Goal: Transaction & Acquisition: Register for event/course

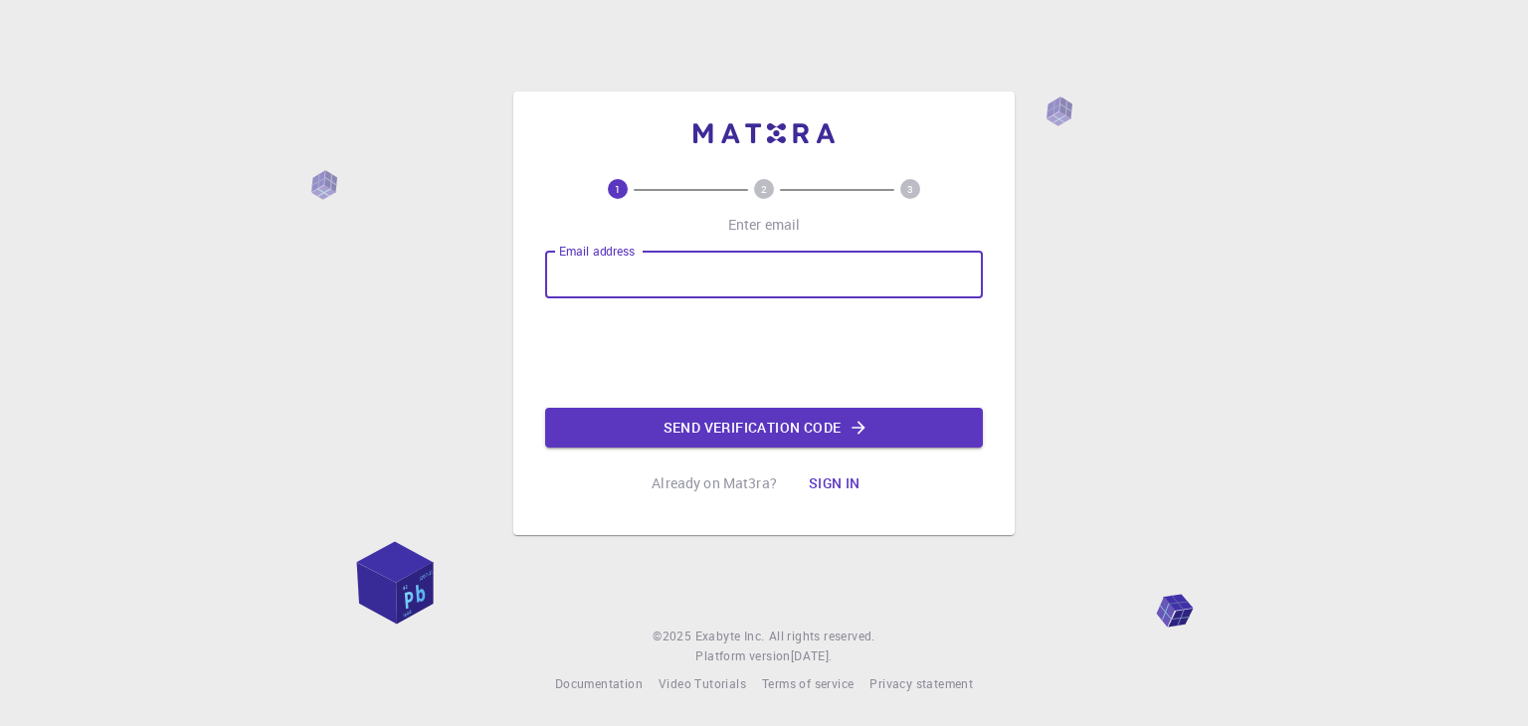
click at [589, 358] on div "Email address Email address Send verification code" at bounding box center [764, 349] width 438 height 197
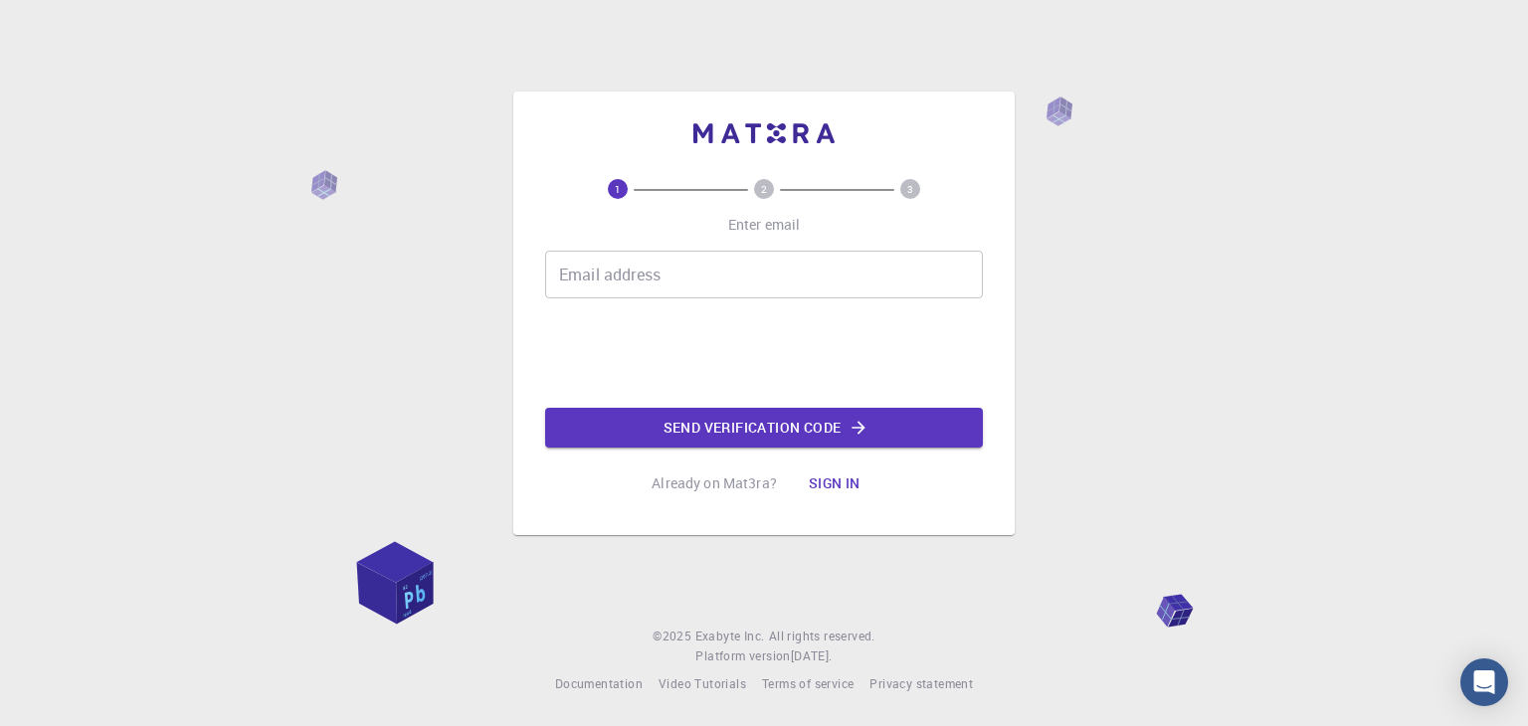
click at [645, 268] on input "Email address" at bounding box center [764, 275] width 438 height 48
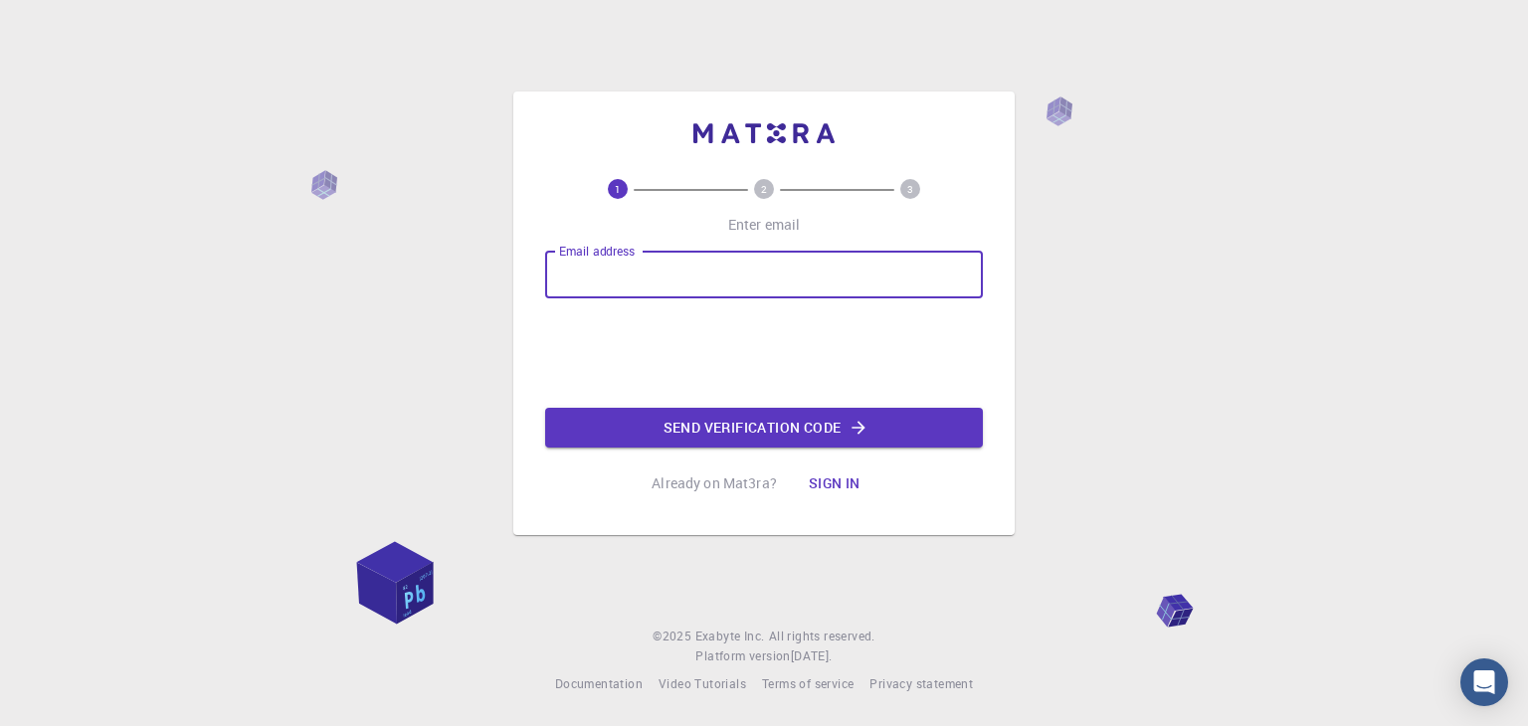
type input "[EMAIL_ADDRESS][DOMAIN_NAME]"
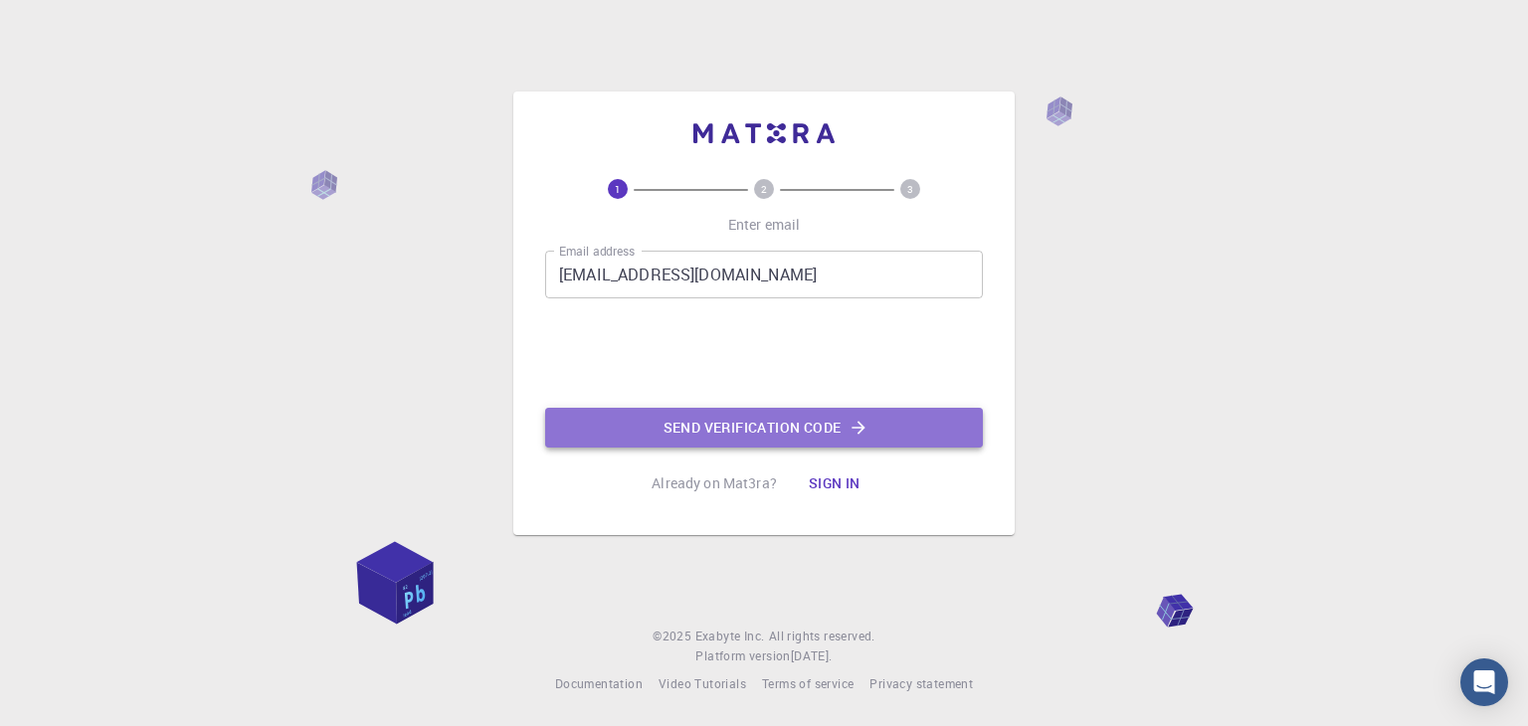
click at [673, 438] on button "Send verification code" at bounding box center [764, 428] width 438 height 40
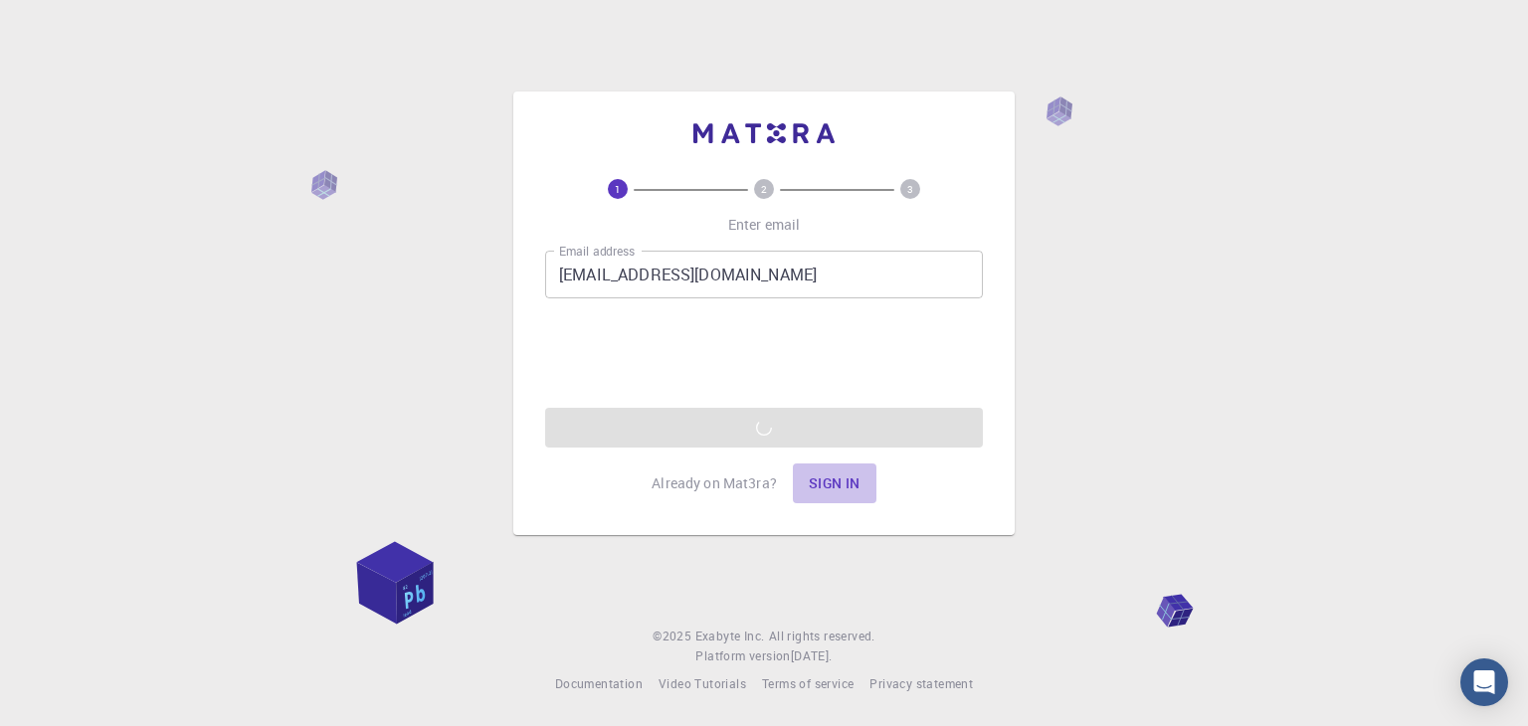
click at [820, 484] on button "Sign in" at bounding box center [835, 484] width 84 height 40
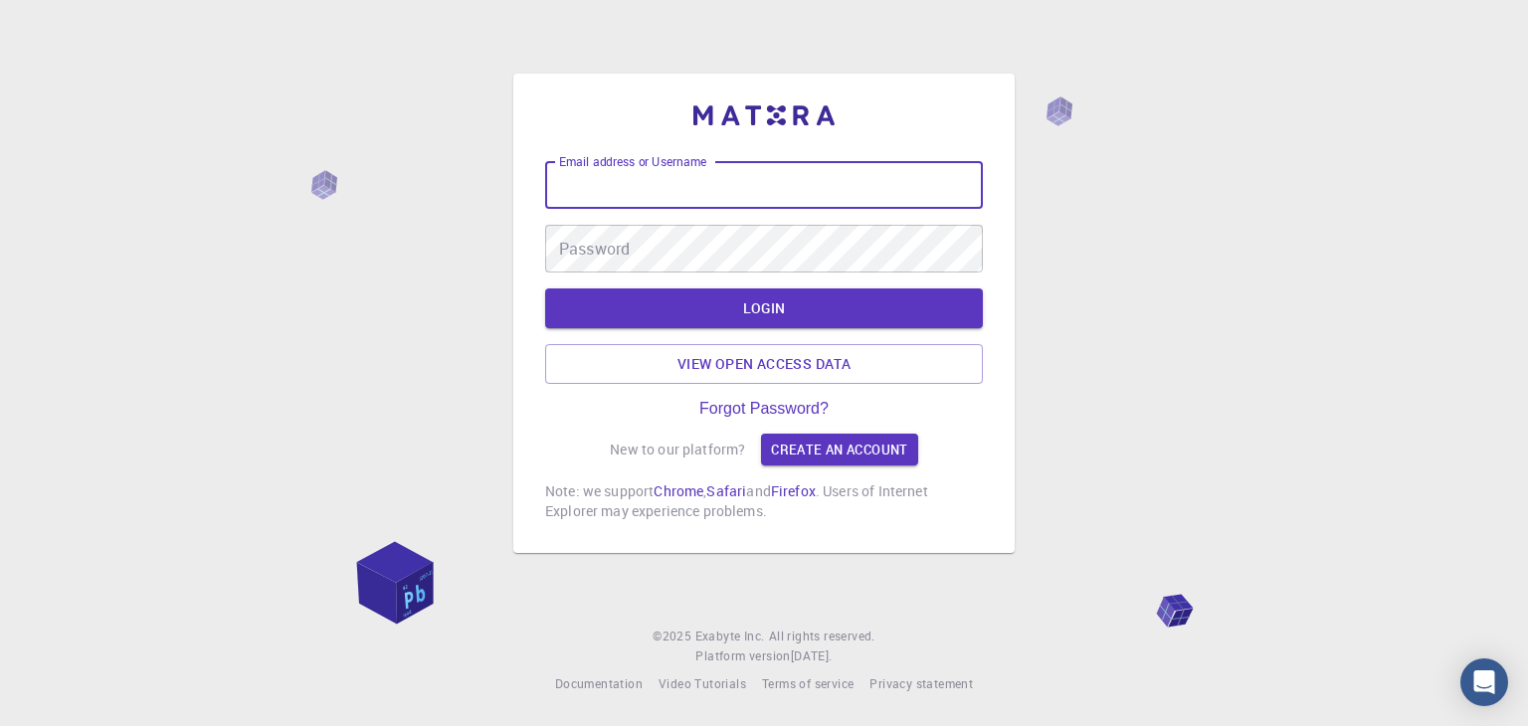
click at [654, 177] on div "Email address or Username Email address or Username" at bounding box center [764, 185] width 438 height 48
click at [814, 446] on link "Create an account" at bounding box center [839, 450] width 156 height 32
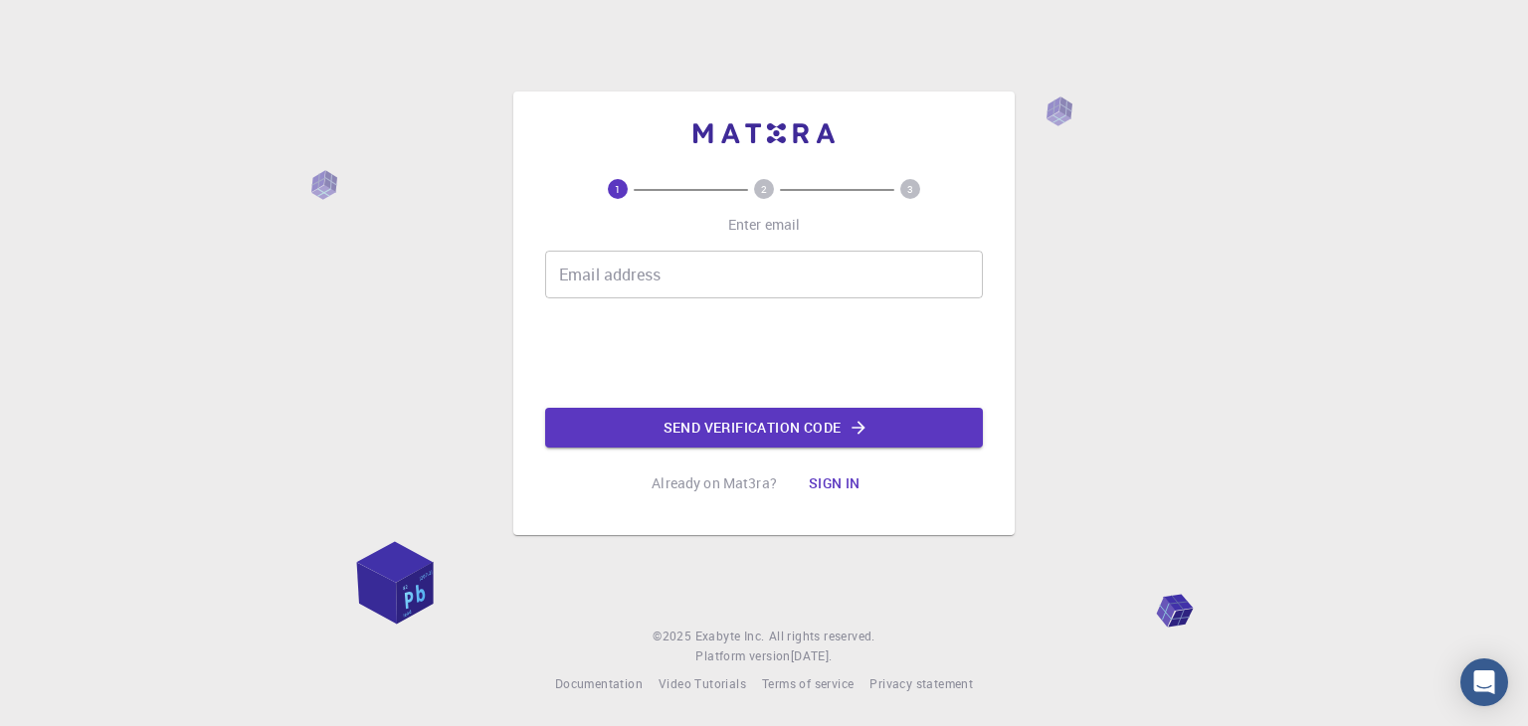
click at [661, 286] on input "Email address" at bounding box center [764, 275] width 438 height 48
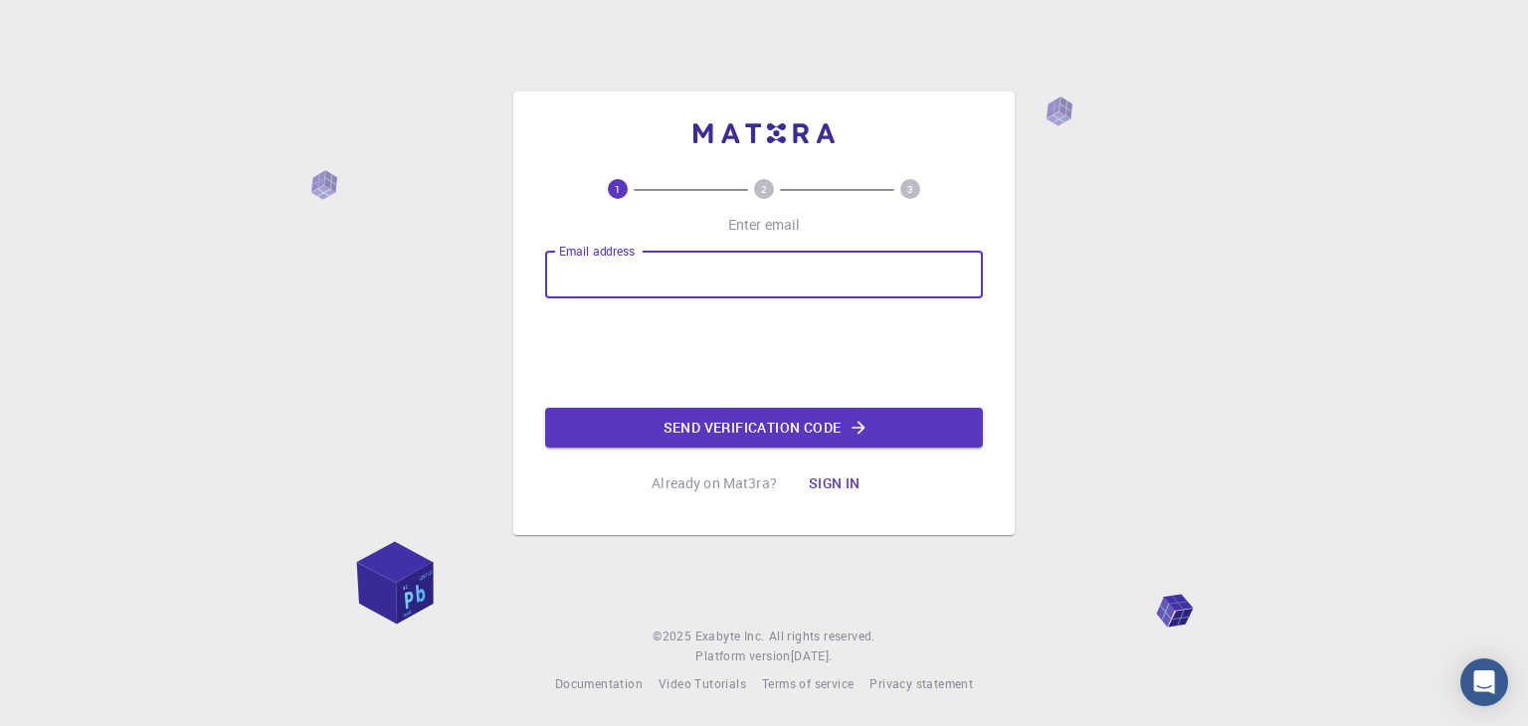
type input "[EMAIL_ADDRESS][DOMAIN_NAME]"
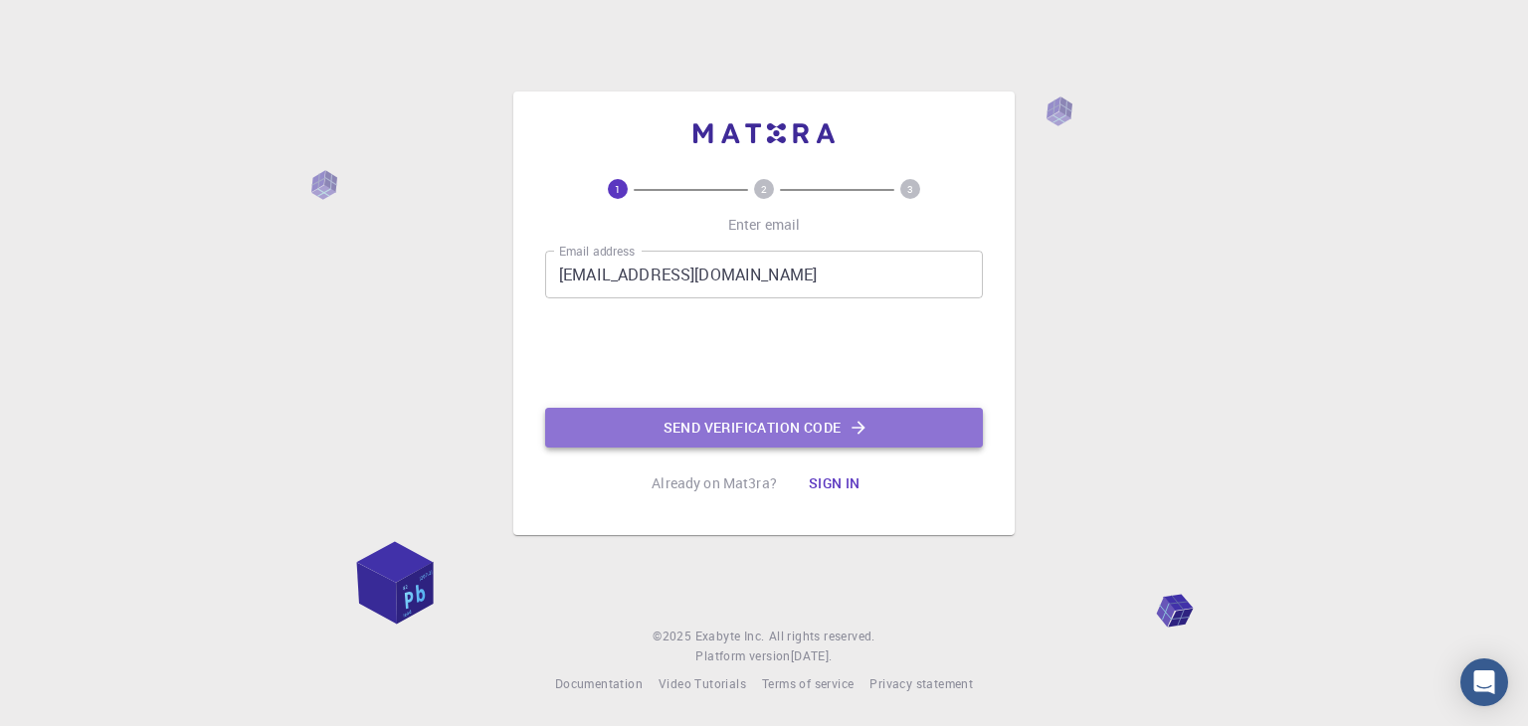
click at [681, 433] on button "Send verification code" at bounding box center [764, 428] width 438 height 40
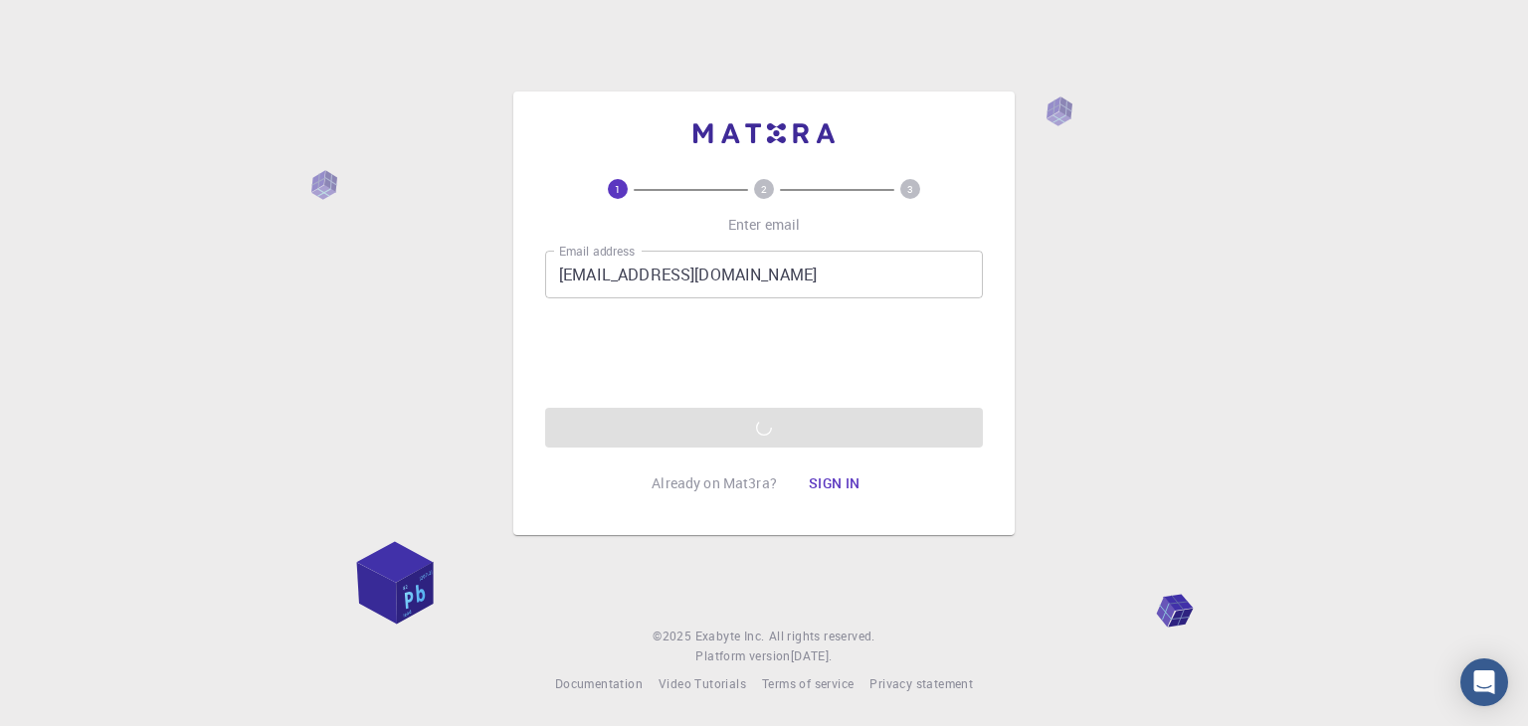
click at [813, 486] on button "Sign in" at bounding box center [835, 484] width 84 height 40
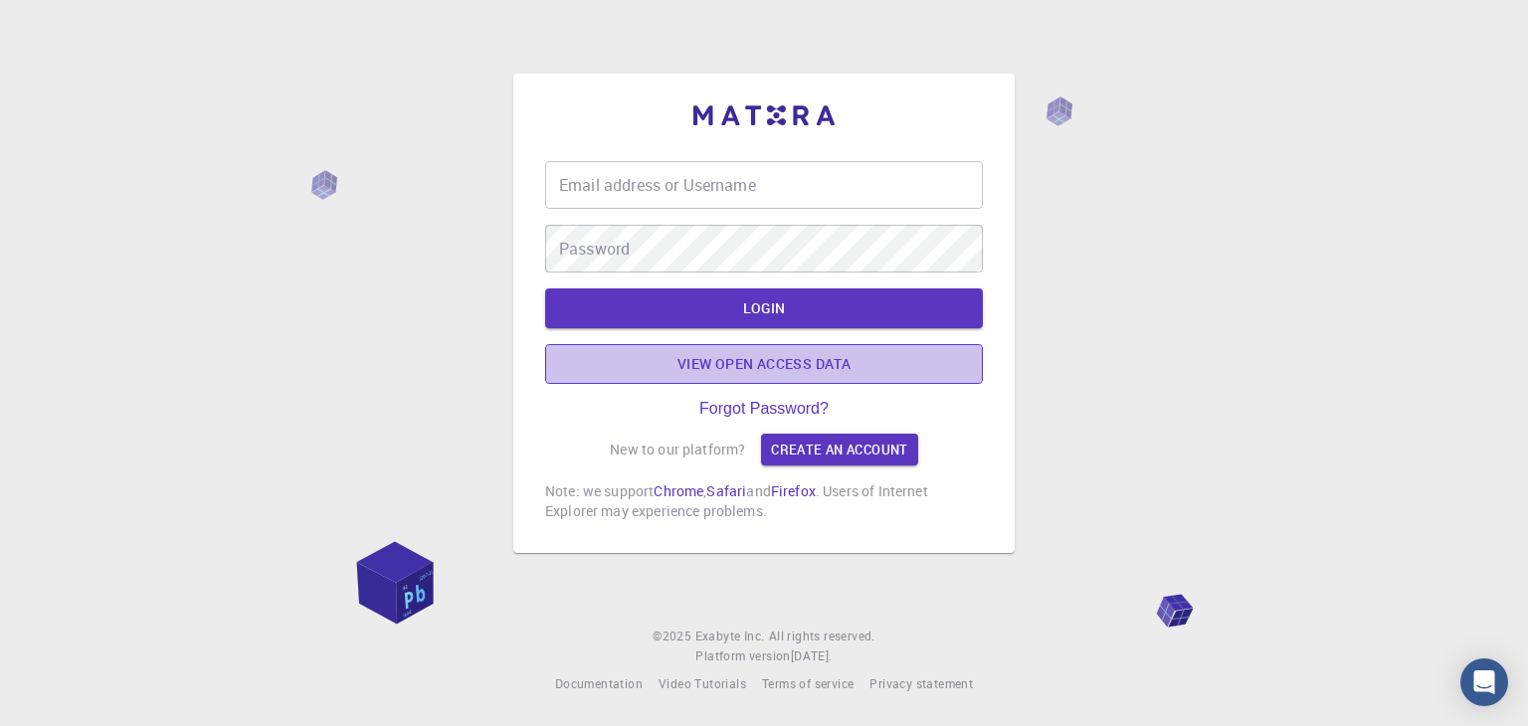
click at [804, 359] on link "View open access data" at bounding box center [764, 364] width 438 height 40
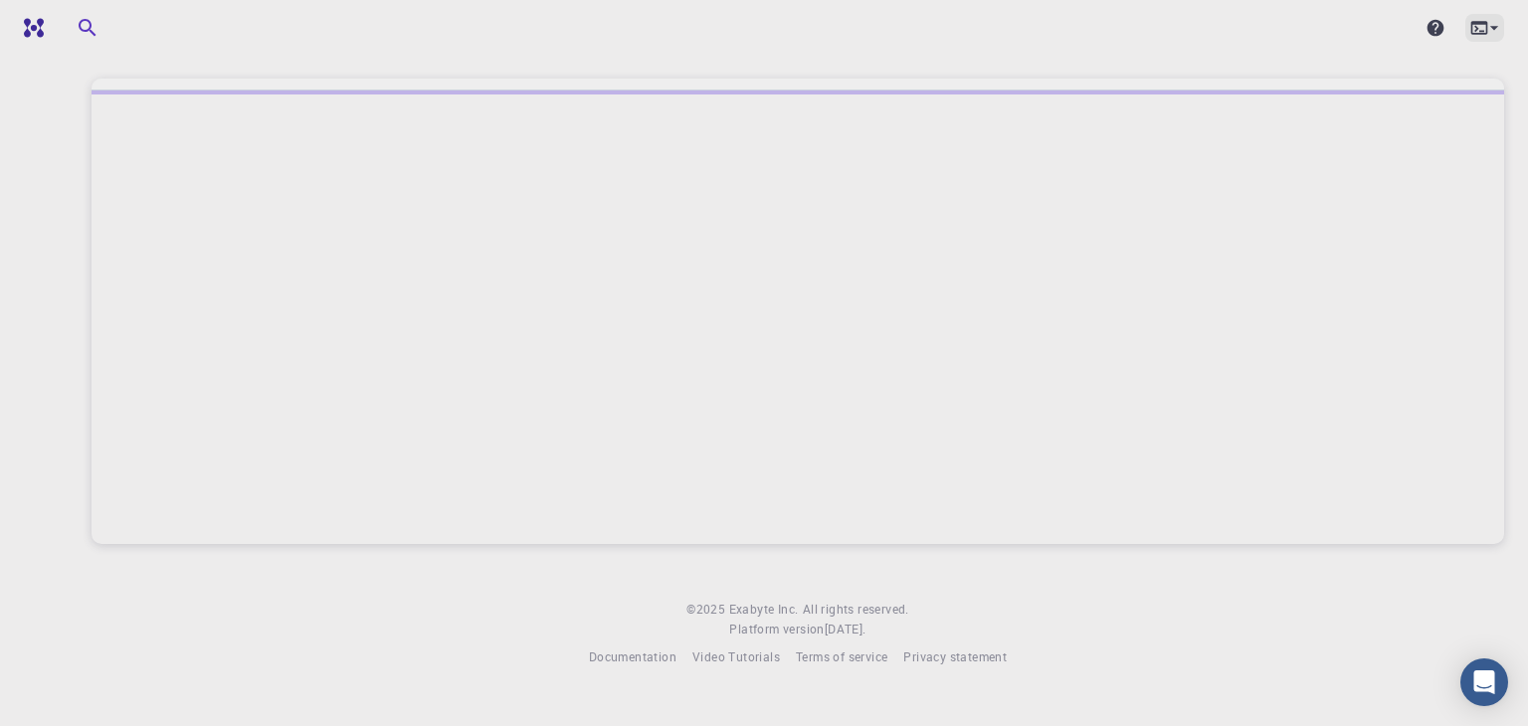
click at [1477, 32] on icon at bounding box center [1480, 28] width 20 height 20
click at [1358, 33] on div at bounding box center [764, 363] width 1528 height 726
click at [1424, 41] on div at bounding box center [1436, 28] width 28 height 28
click at [1433, 33] on icon at bounding box center [1435, 28] width 17 height 17
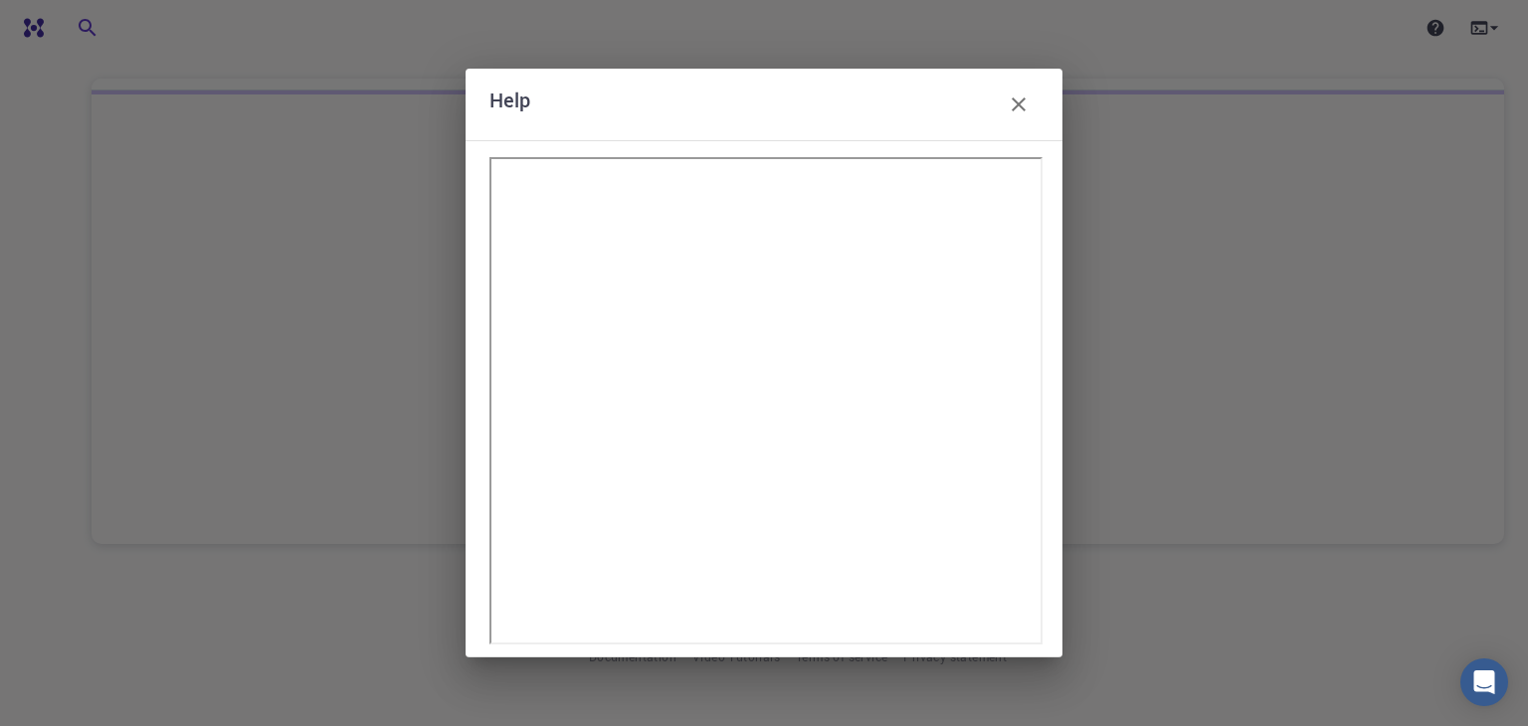
click at [1035, 101] on button "button" at bounding box center [1019, 105] width 40 height 40
